Goal: Task Accomplishment & Management: Use online tool/utility

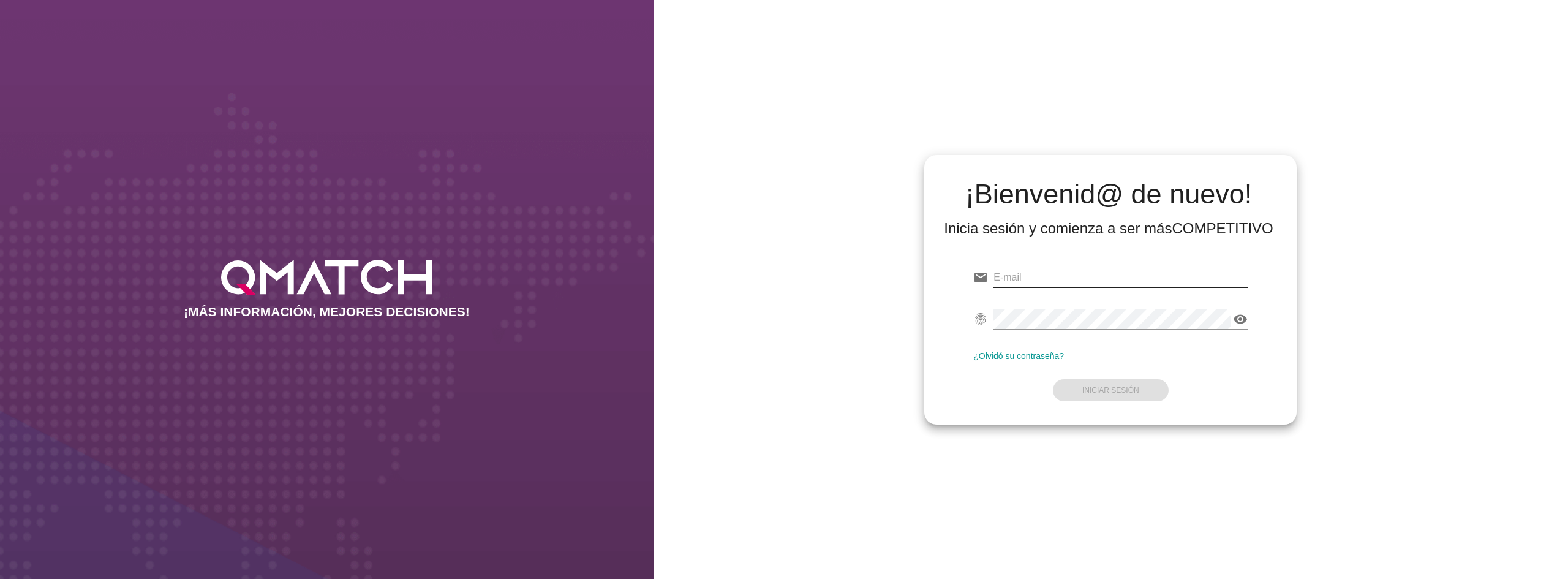
click at [1119, 278] on input "email" at bounding box center [1121, 277] width 254 height 19
type input "[EMAIL_ADDRESS][DOMAIN_NAME][PERSON_NAME]"
click at [1111, 382] on button "Iniciar Sesión" at bounding box center [1111, 390] width 116 height 22
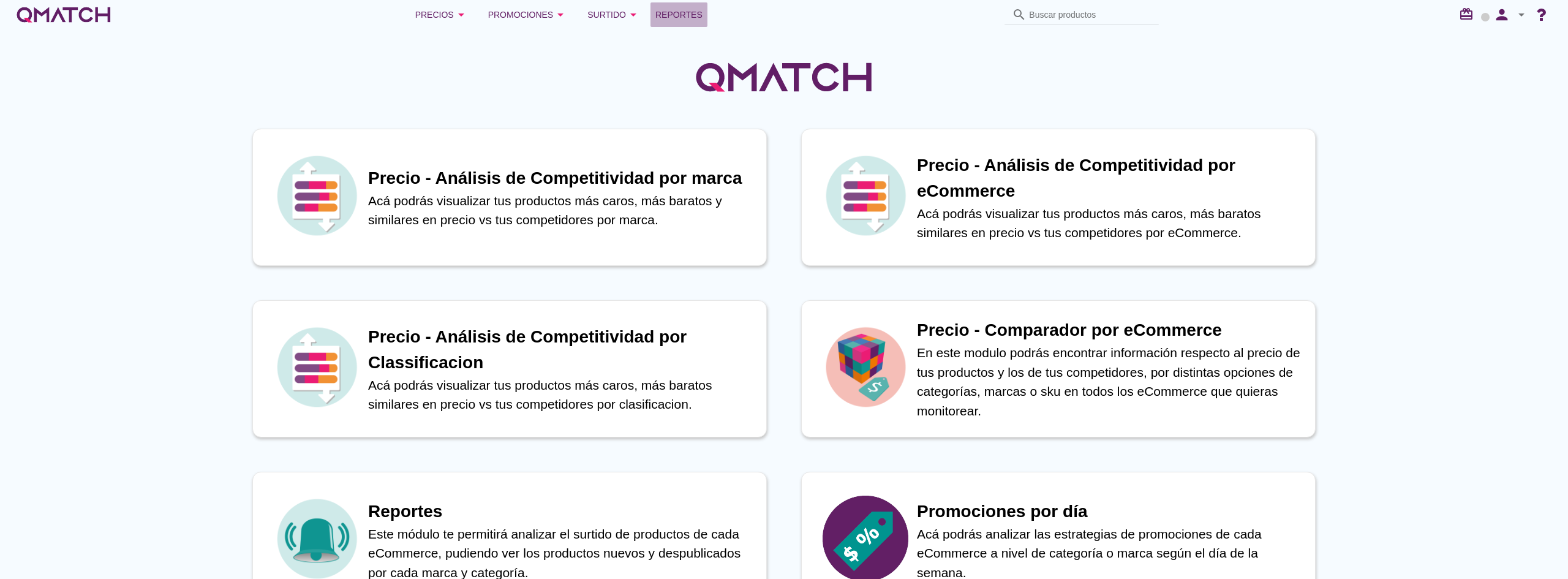
click at [672, 17] on span "Reportes" at bounding box center [679, 15] width 47 height 15
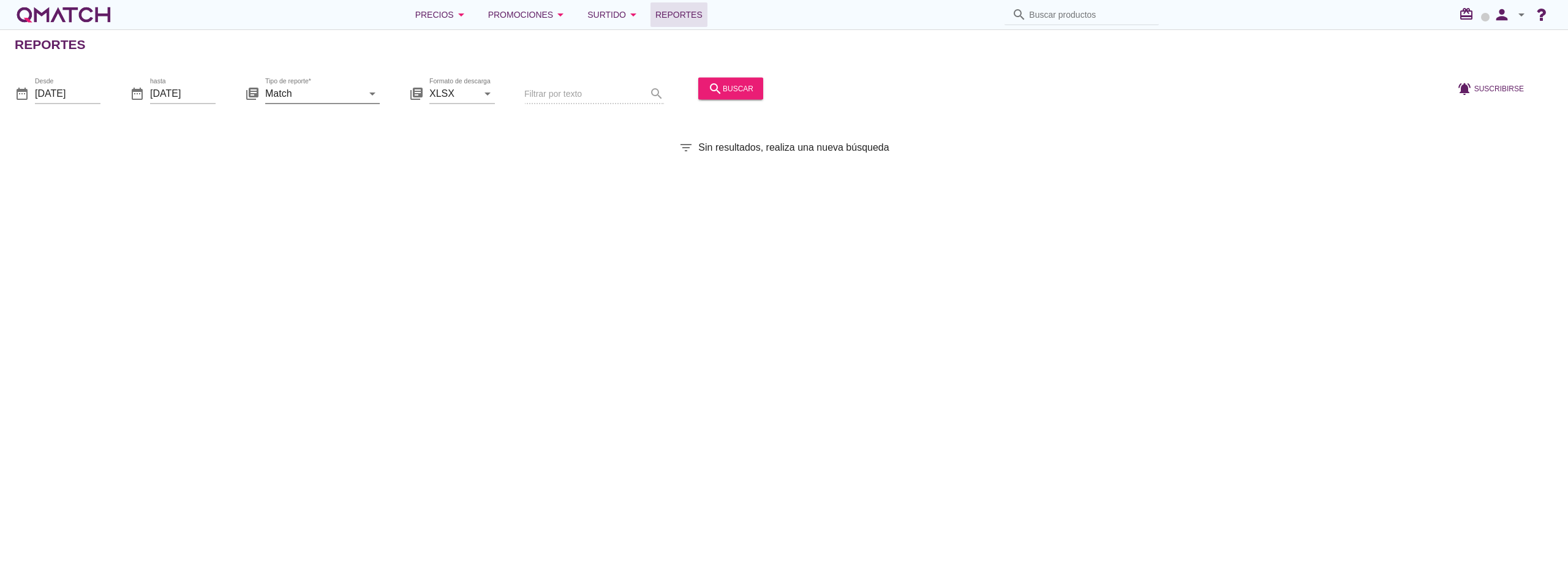
click at [296, 95] on input "Match" at bounding box center [314, 92] width 97 height 19
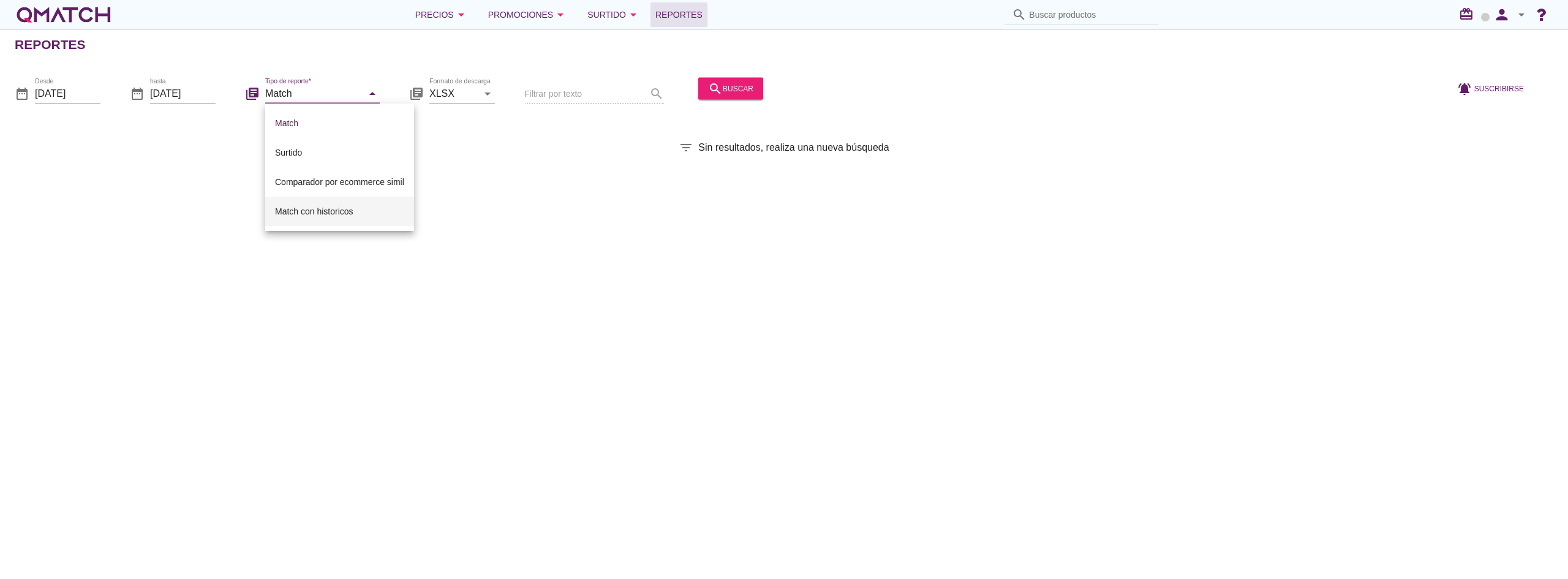
click at [314, 204] on div "Match con historicos" at bounding box center [340, 211] width 129 height 15
type input "Match con historicos"
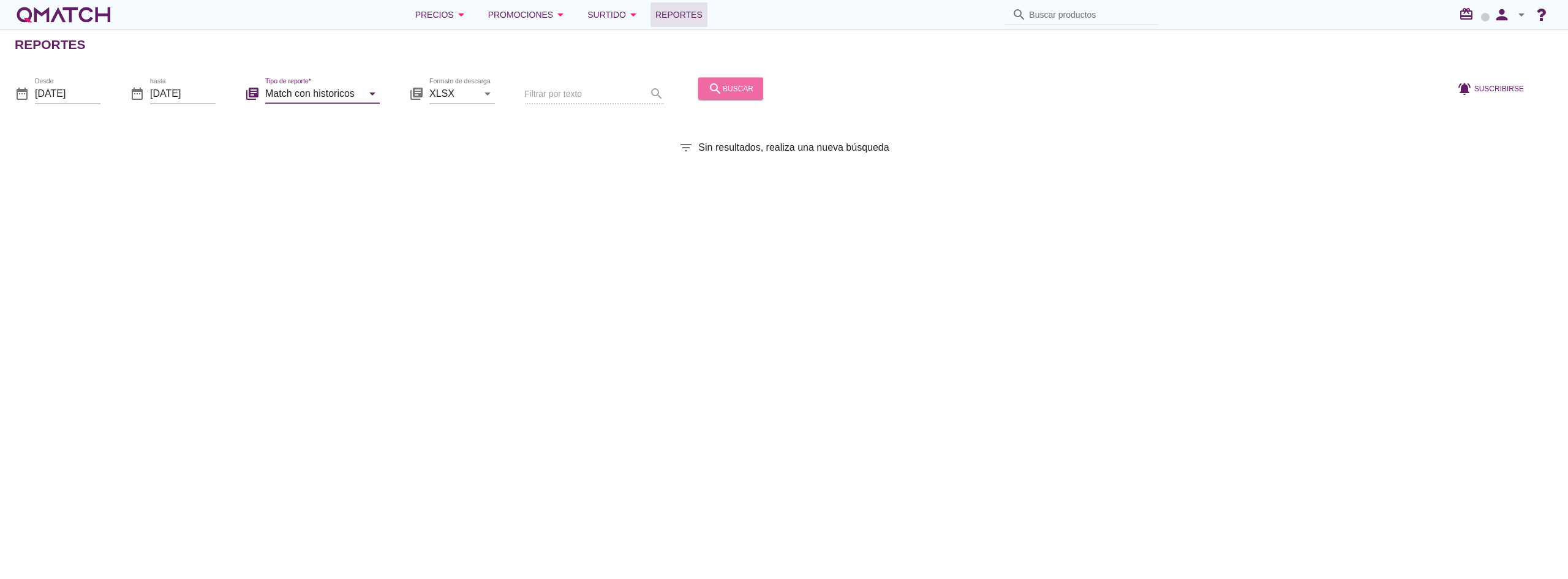
click at [716, 91] on icon "search" at bounding box center [716, 88] width 15 height 15
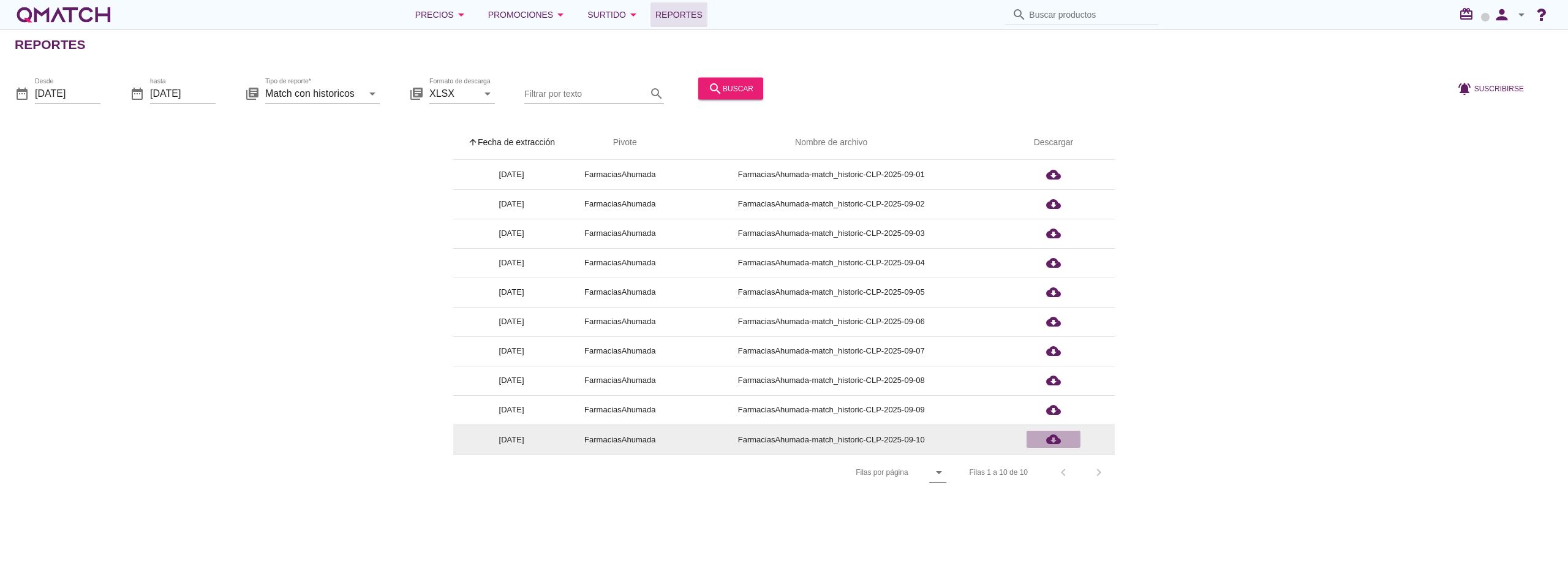
click at [1058, 441] on icon "cloud_download" at bounding box center [1054, 440] width 15 height 15
